Goal: Task Accomplishment & Management: Manage account settings

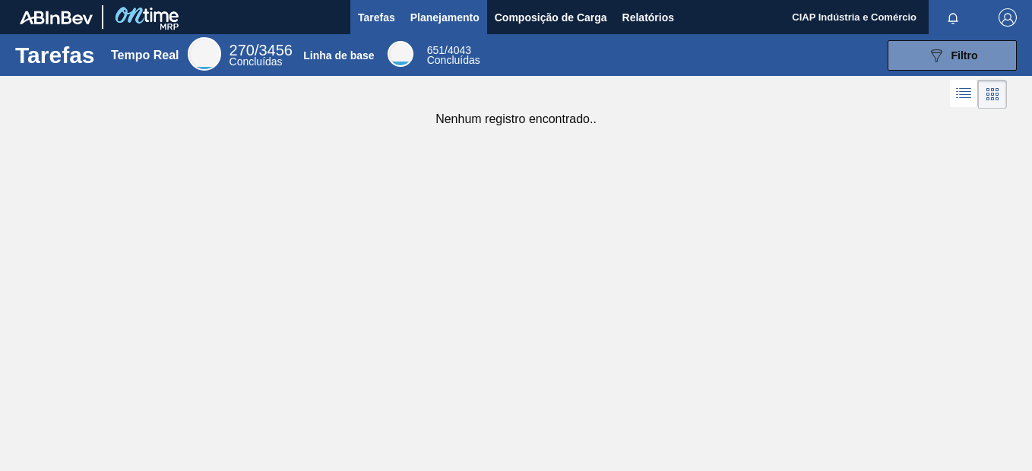
click at [447, 18] on span "Planejamento" at bounding box center [445, 17] width 69 height 18
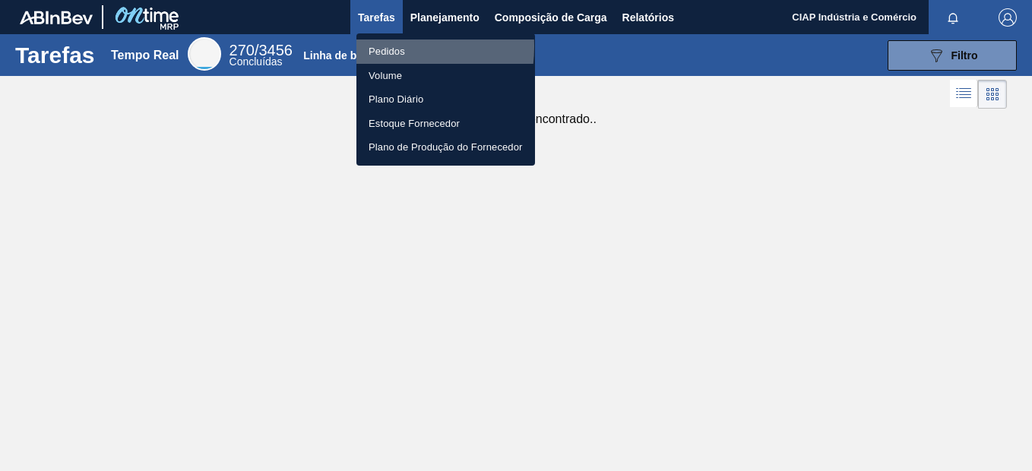
click at [378, 46] on li "Pedidos" at bounding box center [446, 52] width 179 height 24
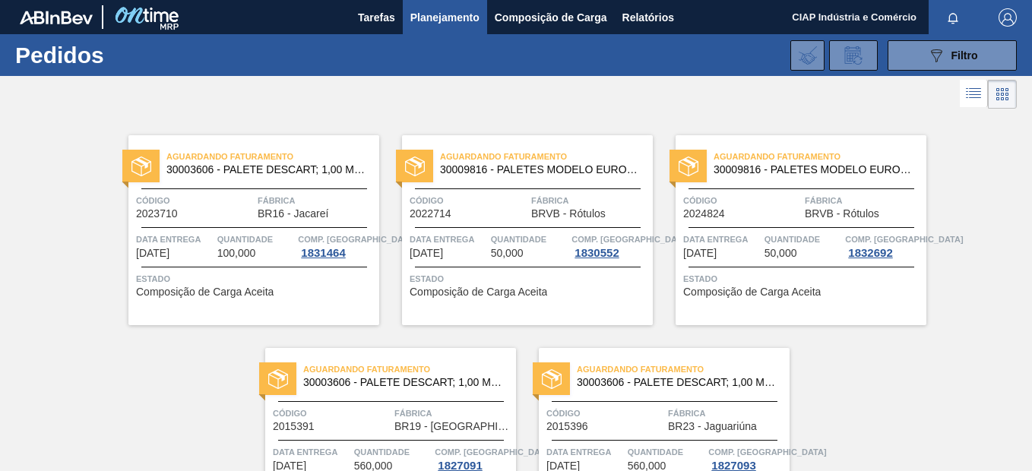
click at [252, 248] on span "100,000" at bounding box center [236, 253] width 39 height 11
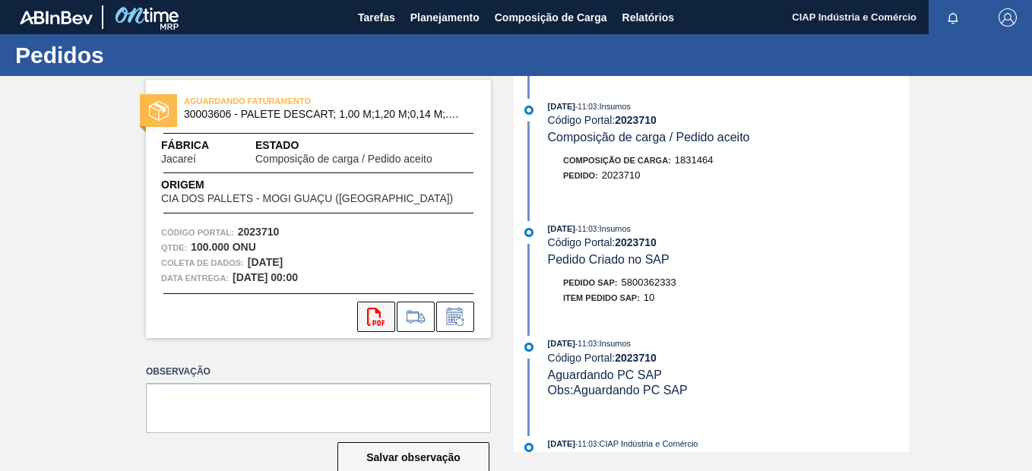
click at [371, 314] on icon "svg{fill:#ff0000}" at bounding box center [376, 317] width 18 height 18
